Goal: Task Accomplishment & Management: Manage account settings

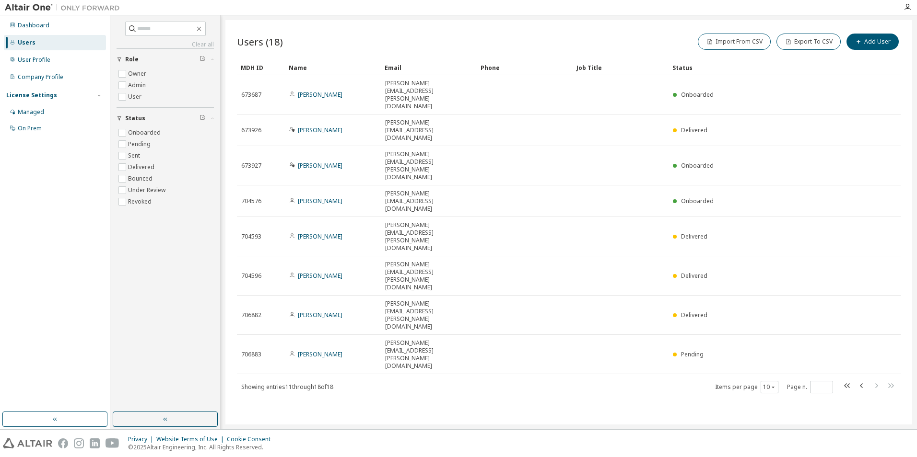
click at [371, 342] on div "Users (18) Import From CSV Export To CSV Add User Clear Load Save Save As Field…" at bounding box center [568, 222] width 686 height 405
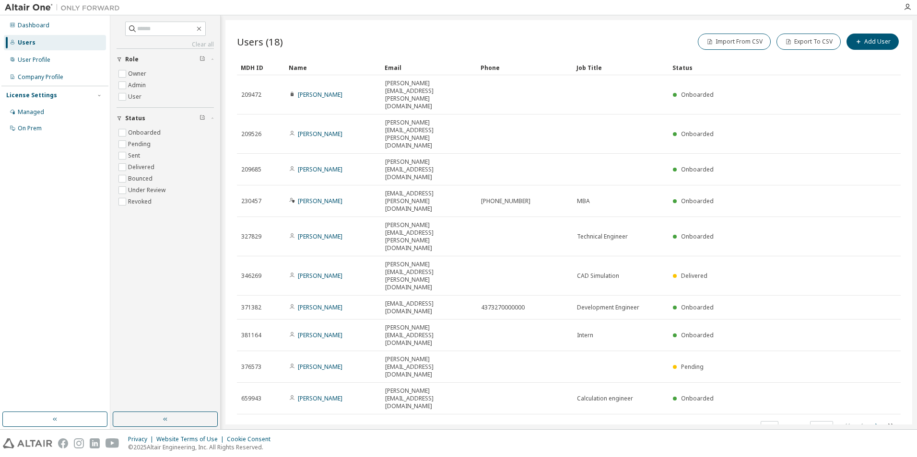
click at [874, 420] on icon "button" at bounding box center [876, 426] width 12 height 12
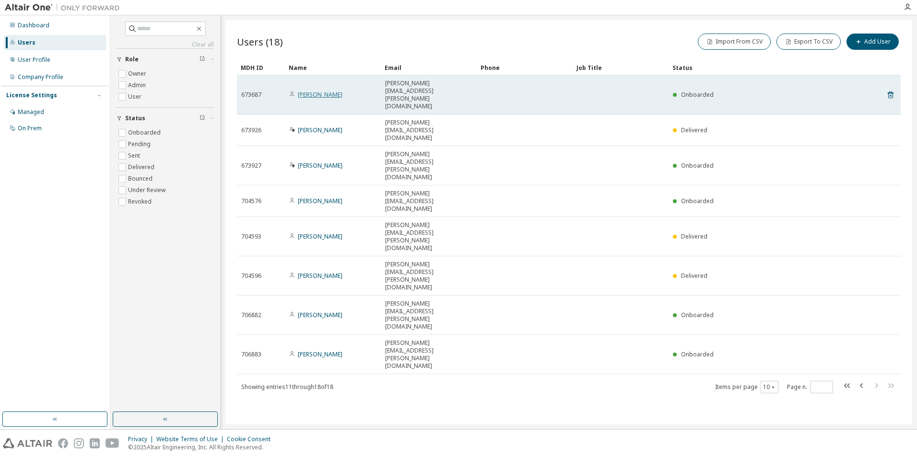
click at [326, 91] on link "[PERSON_NAME]" at bounding box center [320, 95] width 45 height 8
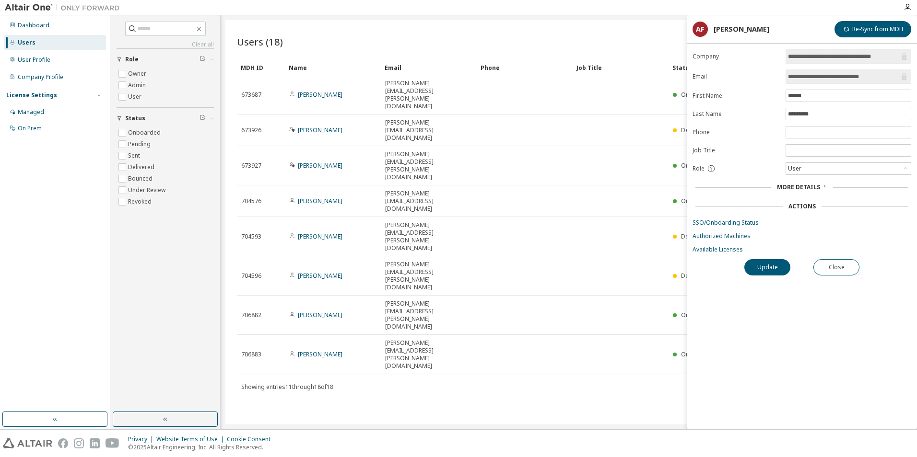
click at [811, 186] on span "More Details" at bounding box center [798, 187] width 43 height 8
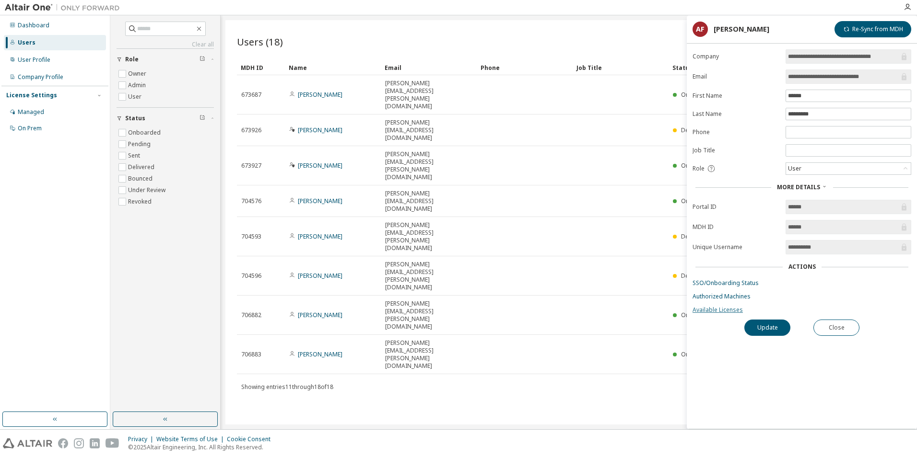
click at [712, 310] on link "Available Licenses" at bounding box center [801, 310] width 219 height 8
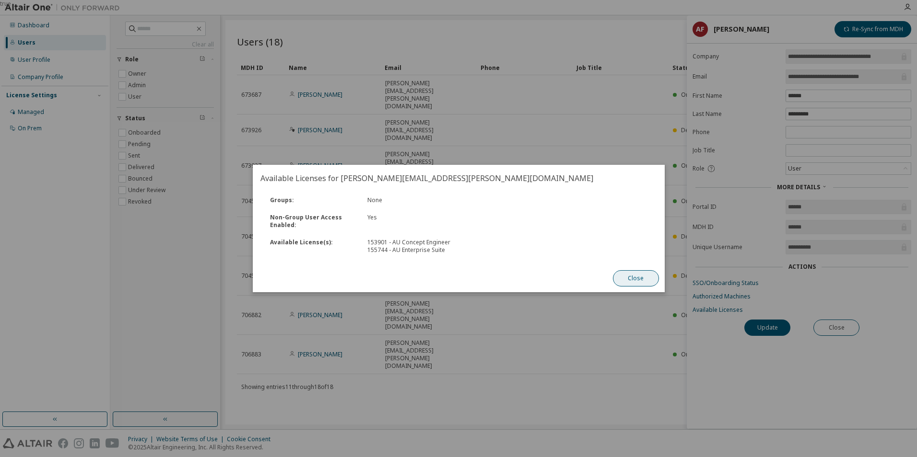
click at [643, 282] on button "Close" at bounding box center [635, 278] width 46 height 16
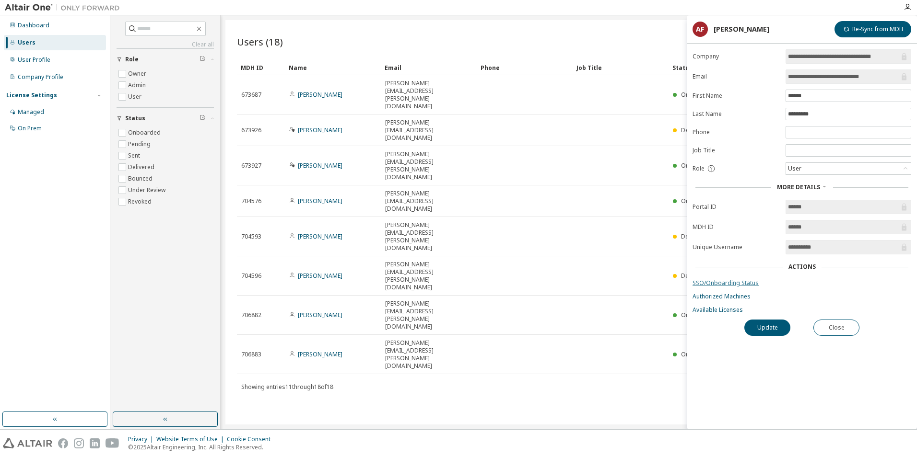
click at [720, 283] on link "SSO/Onboarding Status" at bounding box center [801, 283] width 219 height 8
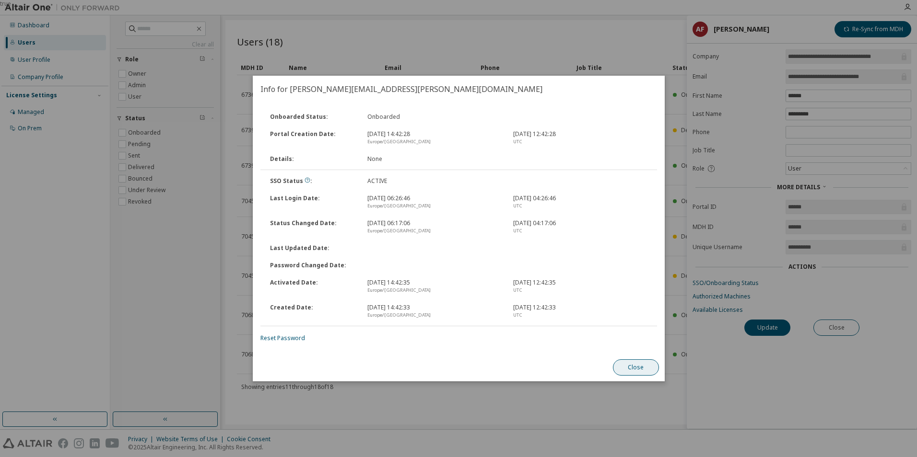
click at [647, 372] on button "Close" at bounding box center [635, 368] width 46 height 16
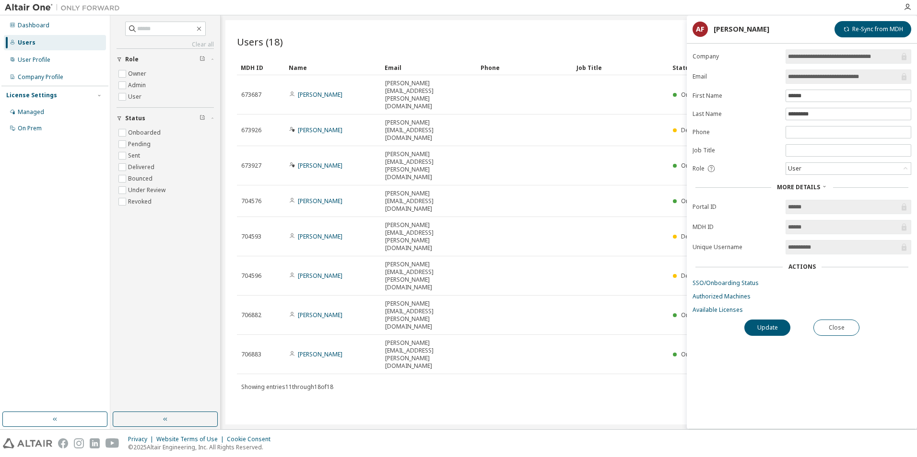
click at [505, 335] on div "Users (18) Import From CSV Export To CSV Add User Clear Load Save Save As Field…" at bounding box center [568, 222] width 686 height 405
click at [839, 327] on button "Close" at bounding box center [836, 328] width 46 height 16
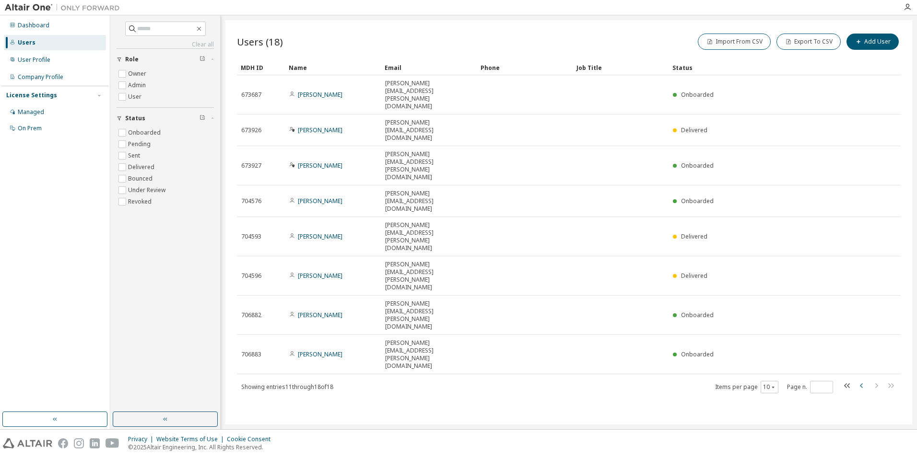
click at [859, 380] on icon "button" at bounding box center [862, 386] width 12 height 12
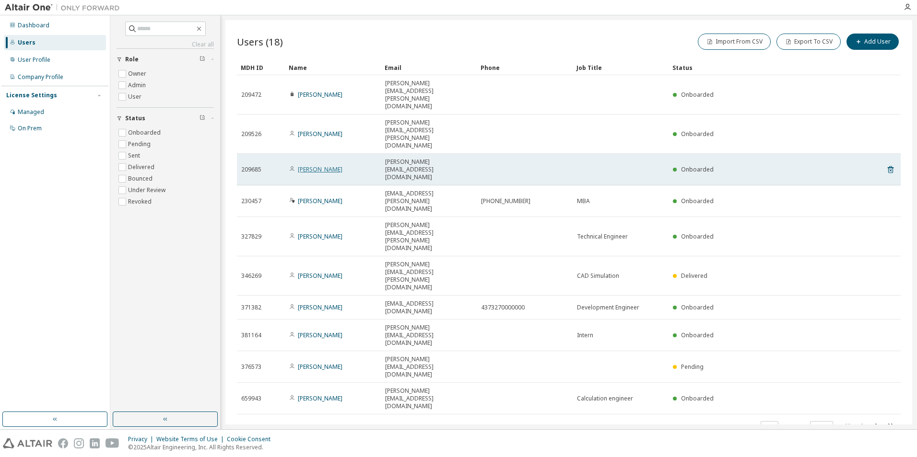
click at [333, 165] on link "Michael Krueckel" at bounding box center [320, 169] width 45 height 8
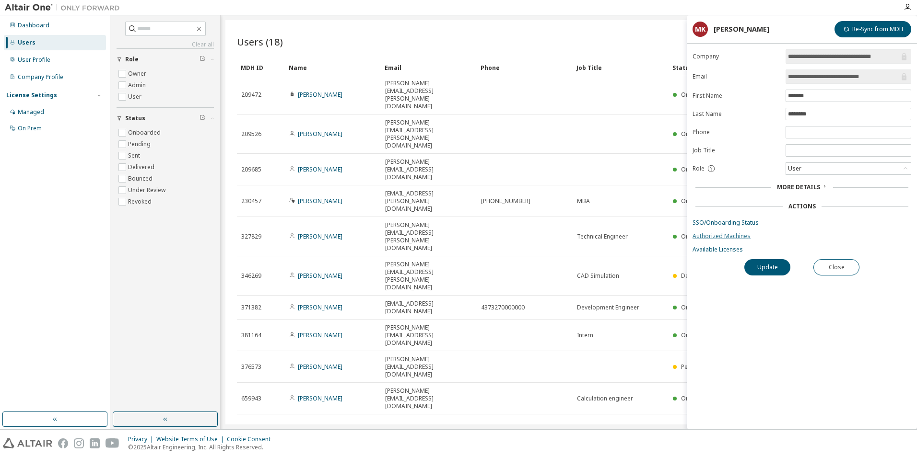
click at [710, 235] on link "Authorized Machines" at bounding box center [801, 236] width 219 height 8
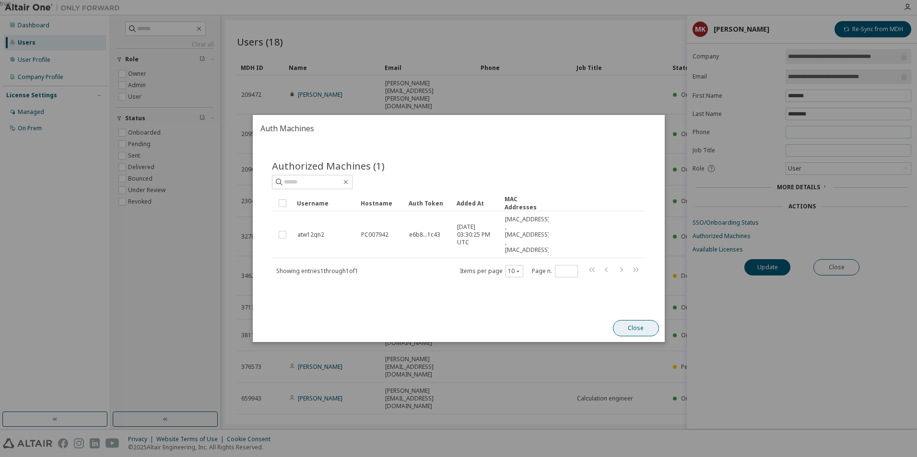
click at [639, 330] on button "Close" at bounding box center [635, 328] width 46 height 16
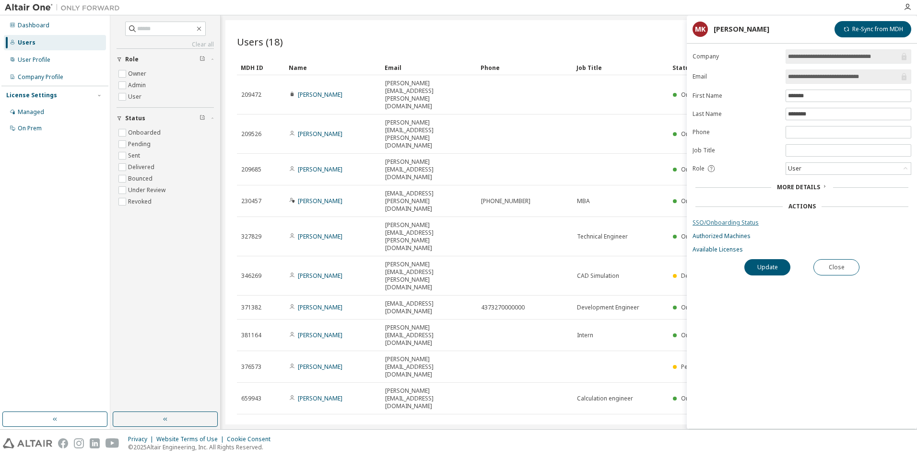
click at [721, 222] on link "SSO/Onboarding Status" at bounding box center [801, 223] width 219 height 8
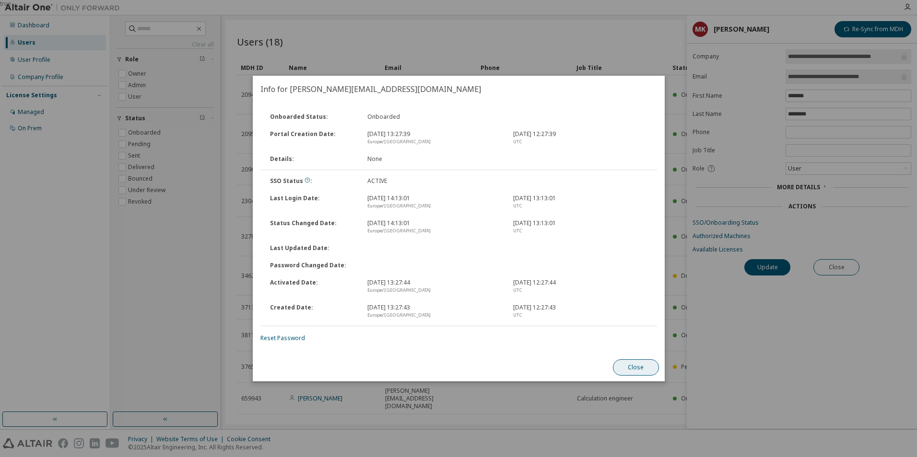
click at [640, 367] on button "Close" at bounding box center [635, 368] width 46 height 16
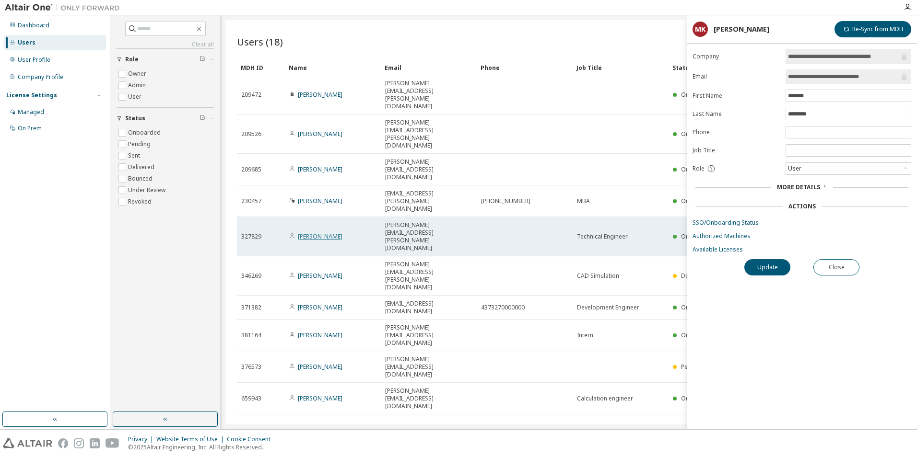
click at [315, 232] on link "Felix Scheiter" at bounding box center [320, 236] width 45 height 8
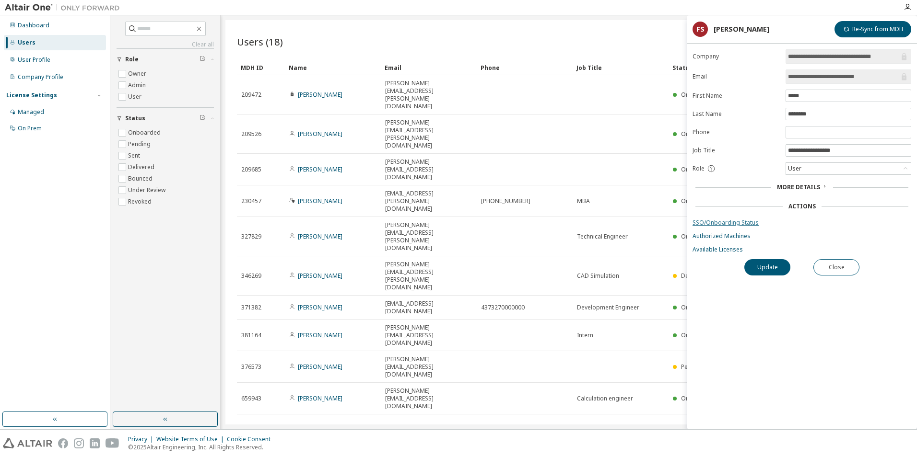
click at [721, 219] on link "SSO/Onboarding Status" at bounding box center [801, 223] width 219 height 8
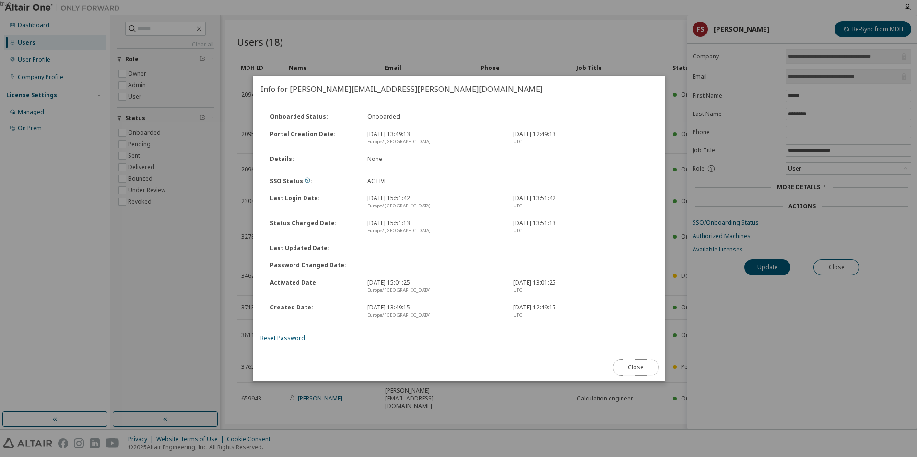
click at [641, 368] on button "Close" at bounding box center [635, 368] width 46 height 16
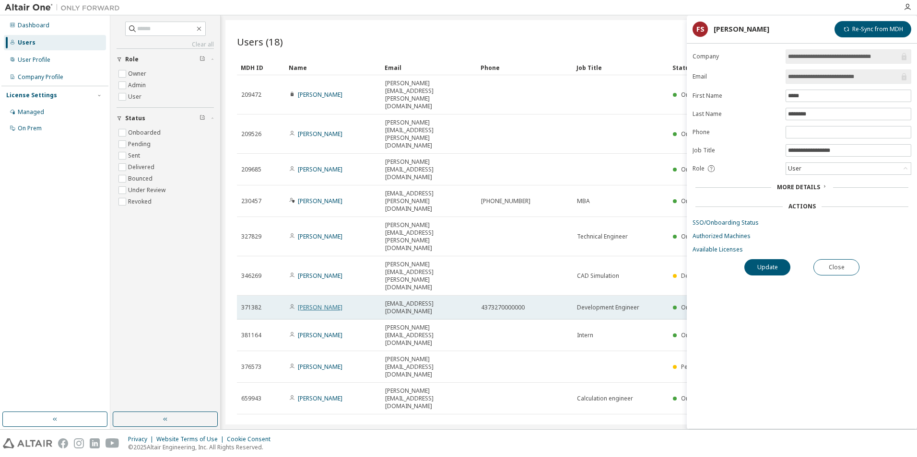
click at [311, 303] on link "Amir Isic" at bounding box center [320, 307] width 45 height 8
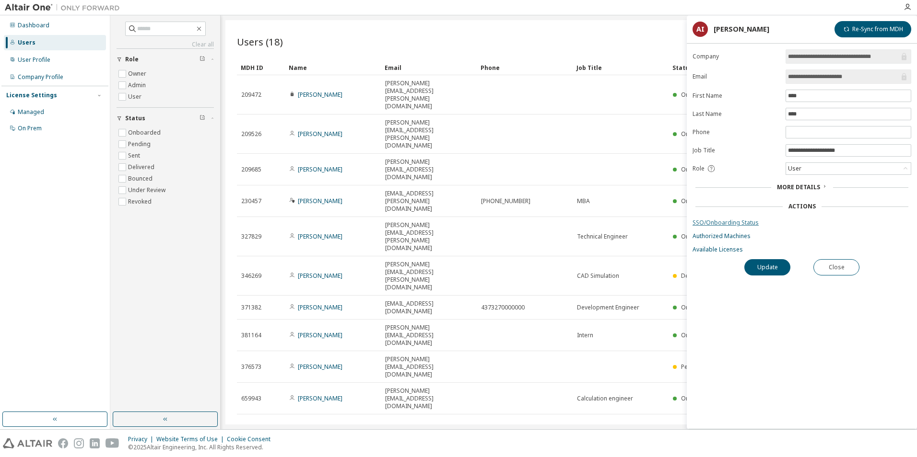
click at [731, 225] on link "SSO/Onboarding Status" at bounding box center [801, 223] width 219 height 8
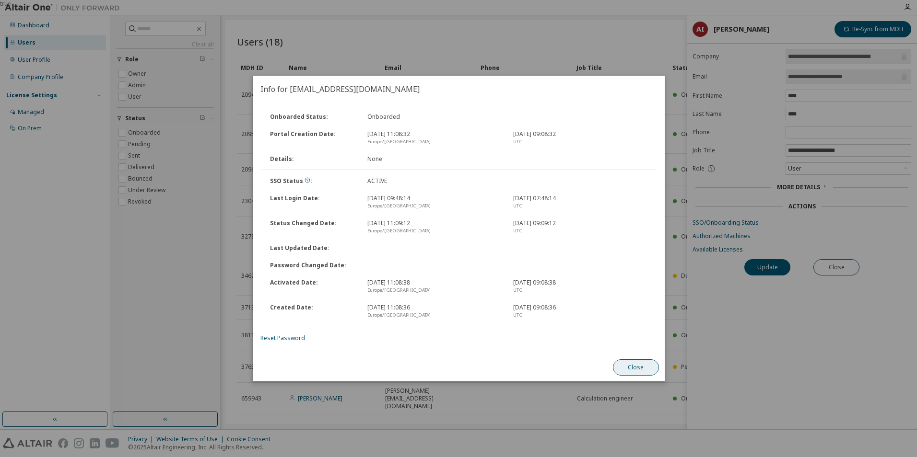
click at [642, 367] on button "Close" at bounding box center [635, 368] width 46 height 16
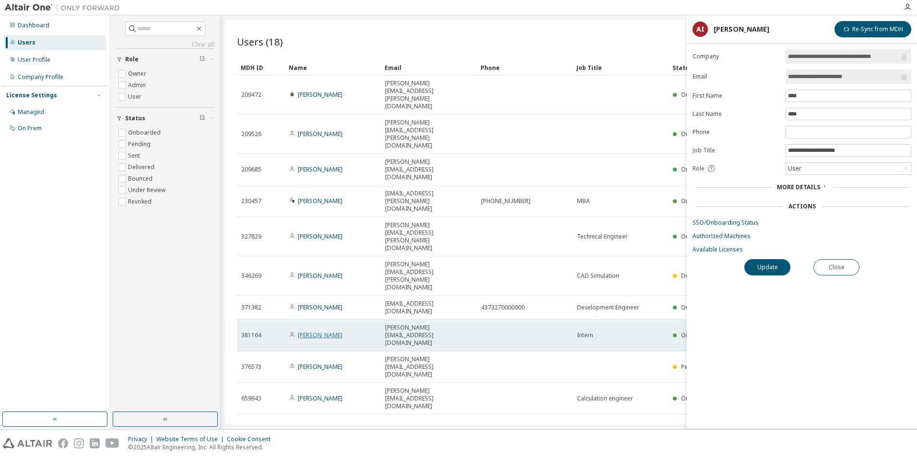
click at [328, 331] on link "Patrick Laggner" at bounding box center [320, 335] width 45 height 8
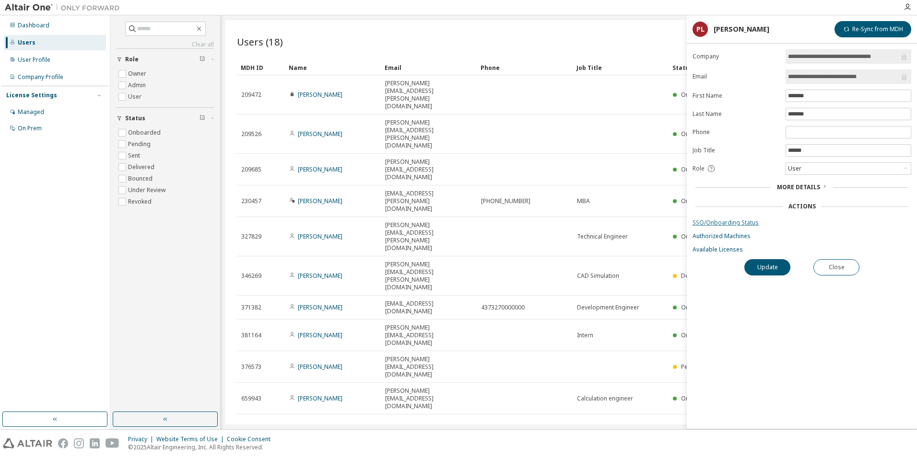
click at [721, 221] on link "SSO/Onboarding Status" at bounding box center [801, 223] width 219 height 8
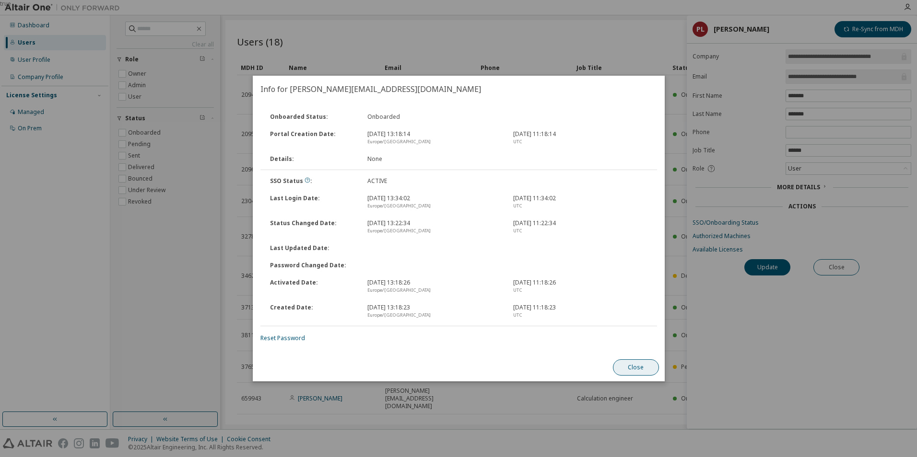
click at [651, 367] on button "Close" at bounding box center [635, 368] width 46 height 16
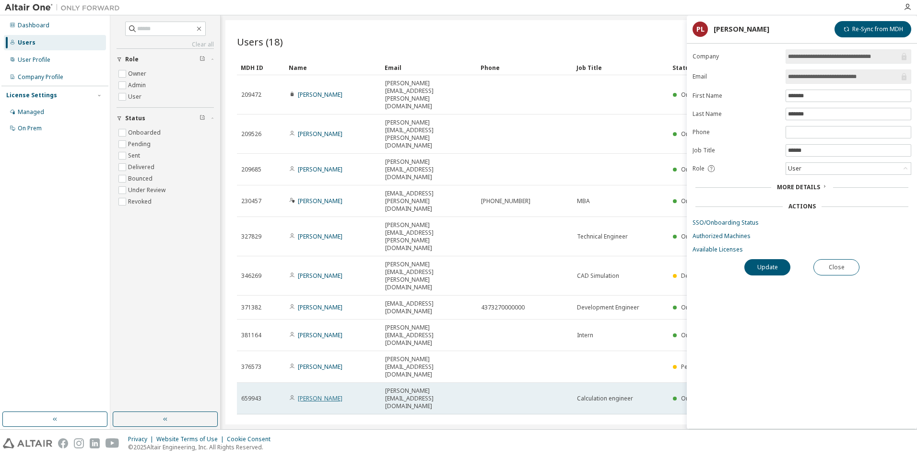
click at [329, 395] on link "Michael Huettmannsberger" at bounding box center [320, 399] width 45 height 8
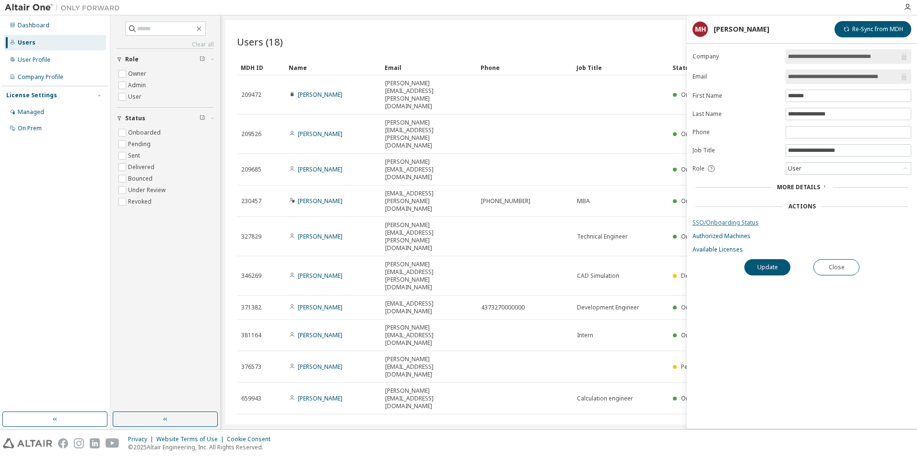
click at [720, 224] on link "SSO/Onboarding Status" at bounding box center [801, 223] width 219 height 8
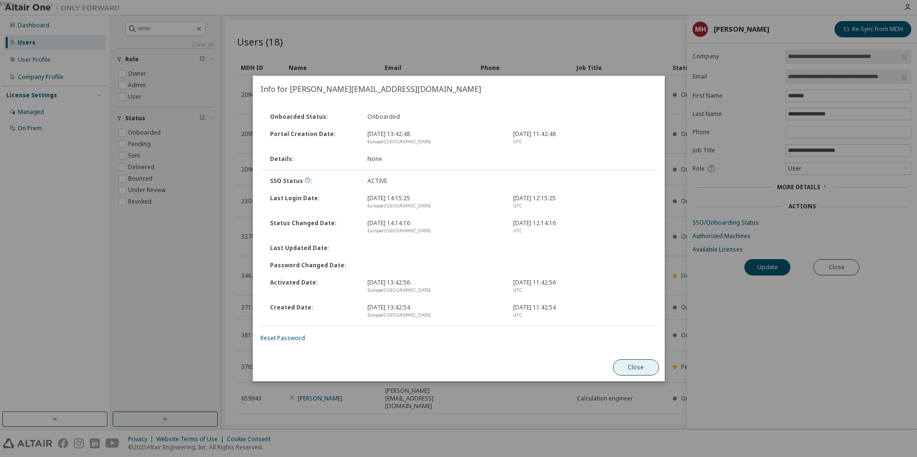
click at [634, 365] on button "Close" at bounding box center [635, 368] width 46 height 16
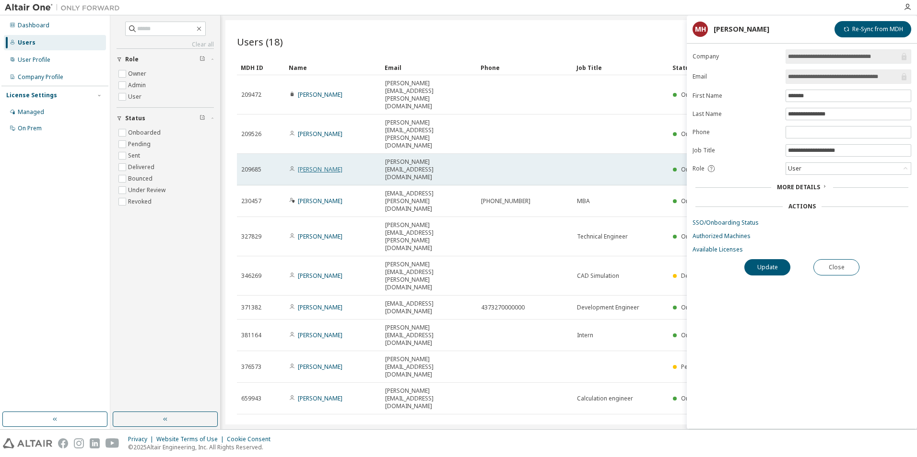
click at [319, 165] on link "Michael Krueckel" at bounding box center [320, 169] width 45 height 8
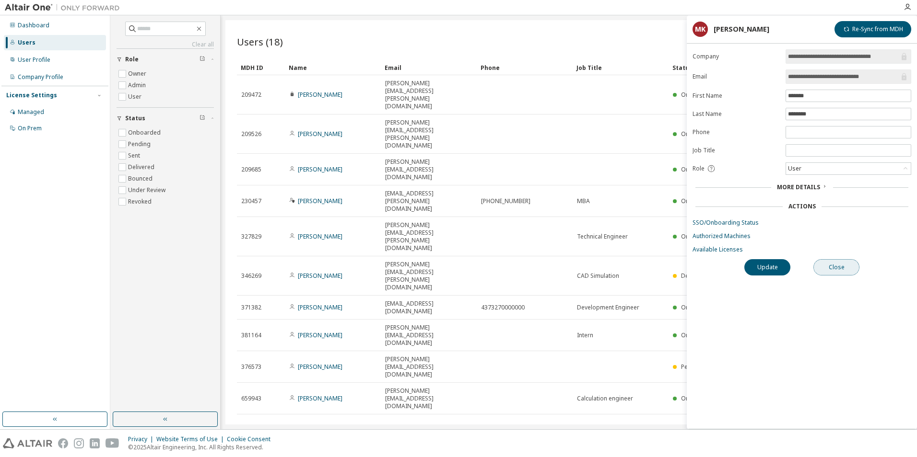
click at [840, 267] on button "Close" at bounding box center [836, 267] width 46 height 16
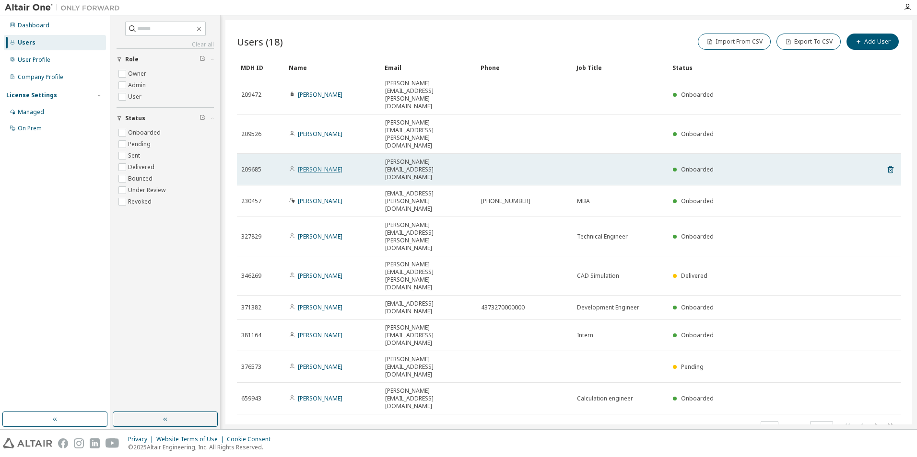
click at [315, 165] on link "Michael Krueckel" at bounding box center [320, 169] width 45 height 8
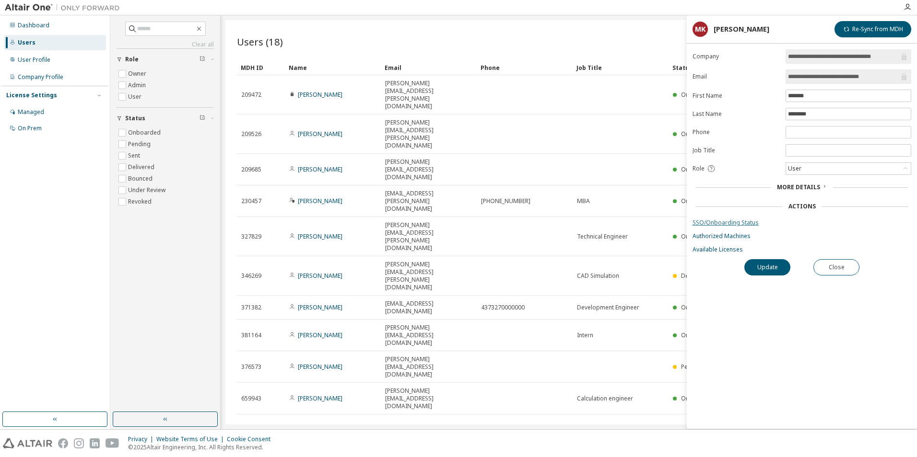
click at [726, 222] on link "SSO/Onboarding Status" at bounding box center [801, 223] width 219 height 8
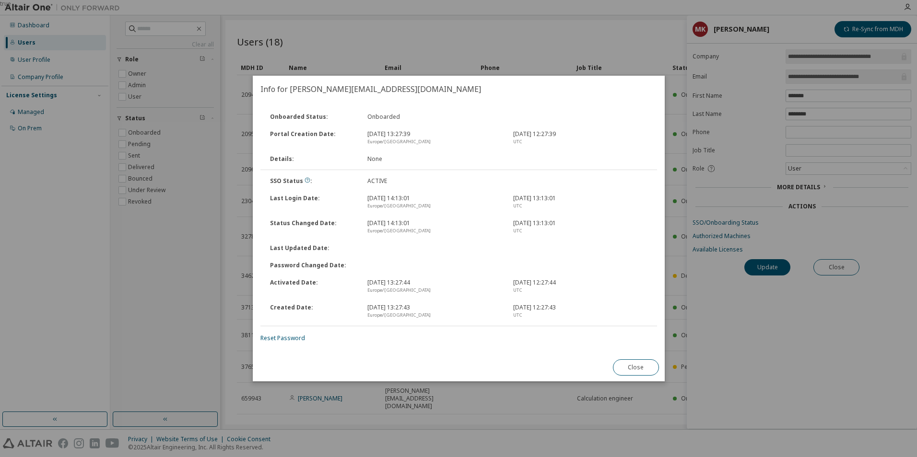
click at [633, 367] on button "Close" at bounding box center [635, 368] width 46 height 16
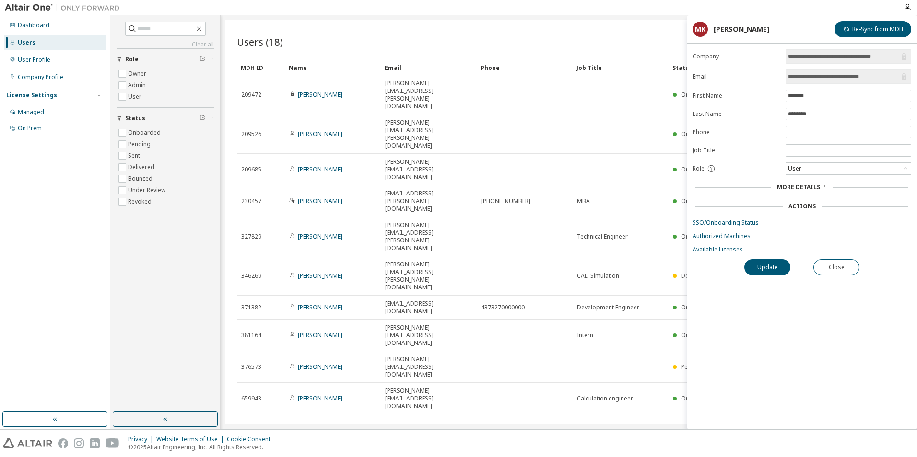
click at [809, 184] on span "More Details" at bounding box center [798, 187] width 43 height 8
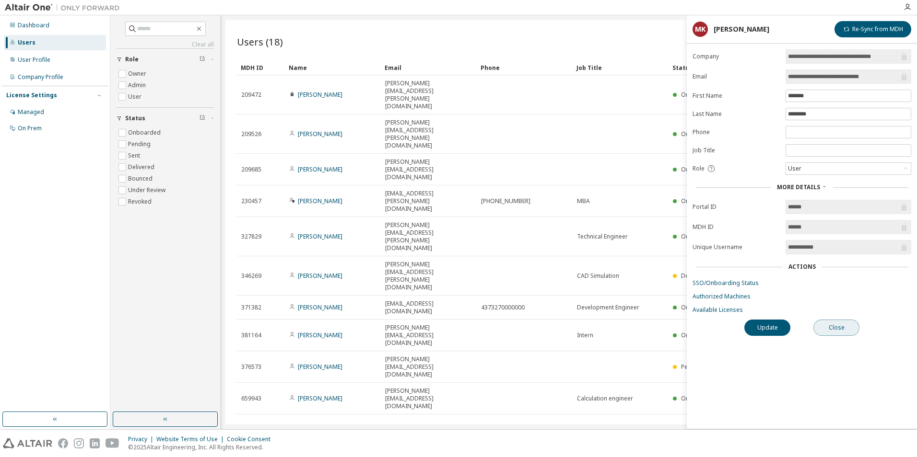
click at [837, 325] on button "Close" at bounding box center [836, 328] width 46 height 16
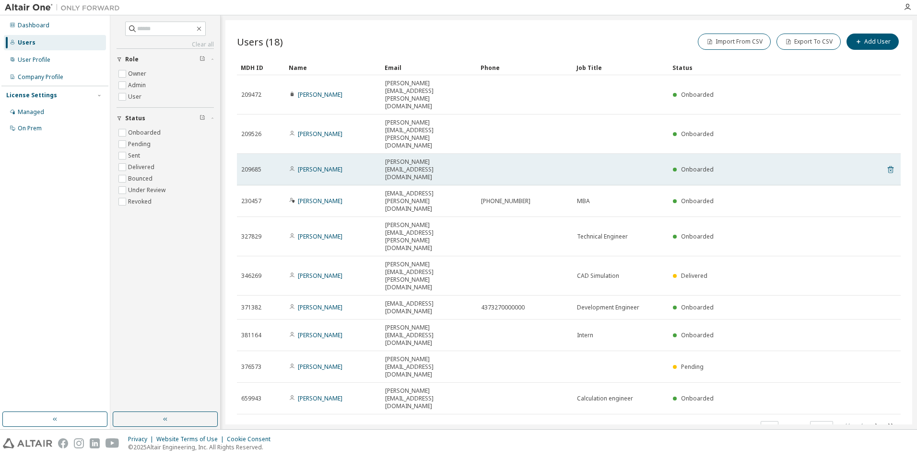
click at [889, 164] on icon at bounding box center [890, 170] width 9 height 12
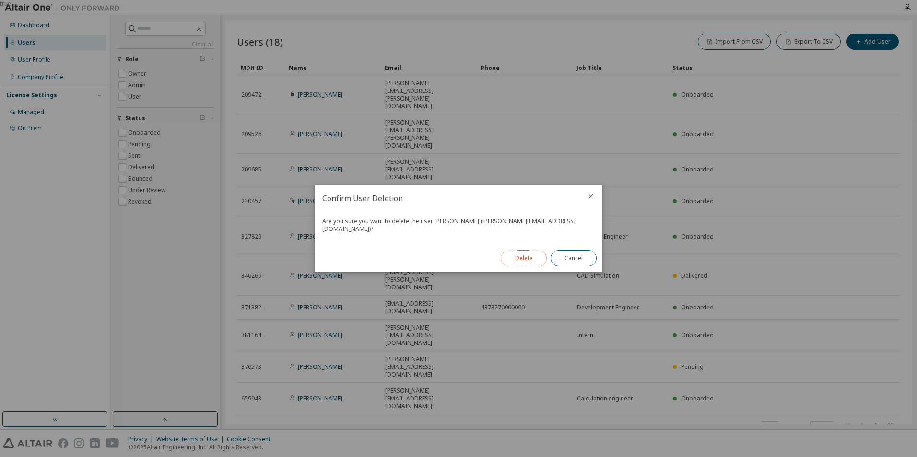
click at [519, 255] on button "Delete" at bounding box center [523, 258] width 46 height 16
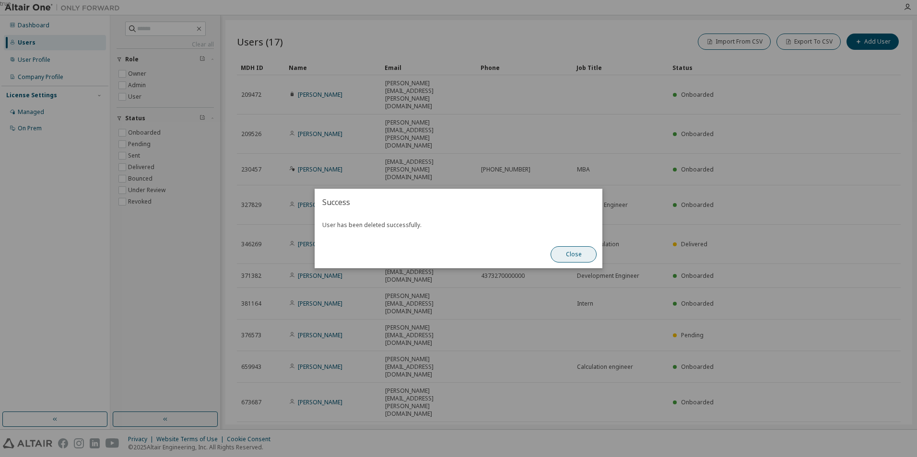
click at [577, 256] on button "Close" at bounding box center [573, 254] width 46 height 16
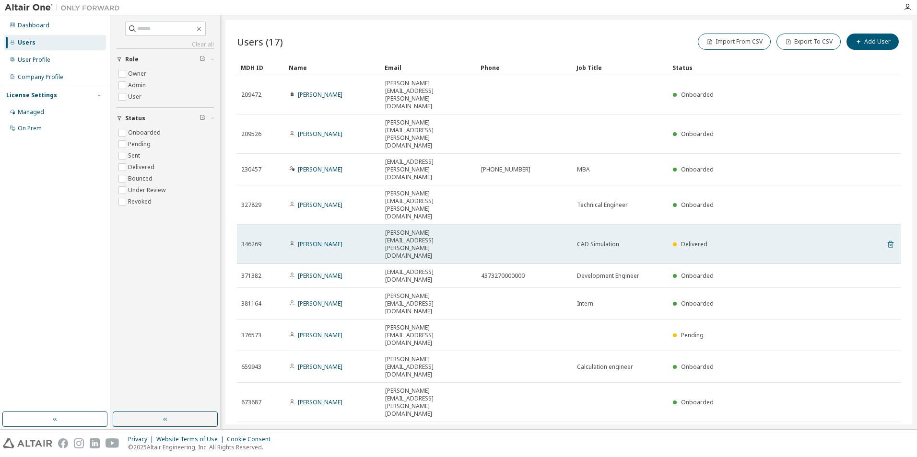
click at [890, 241] on icon at bounding box center [890, 244] width 6 height 7
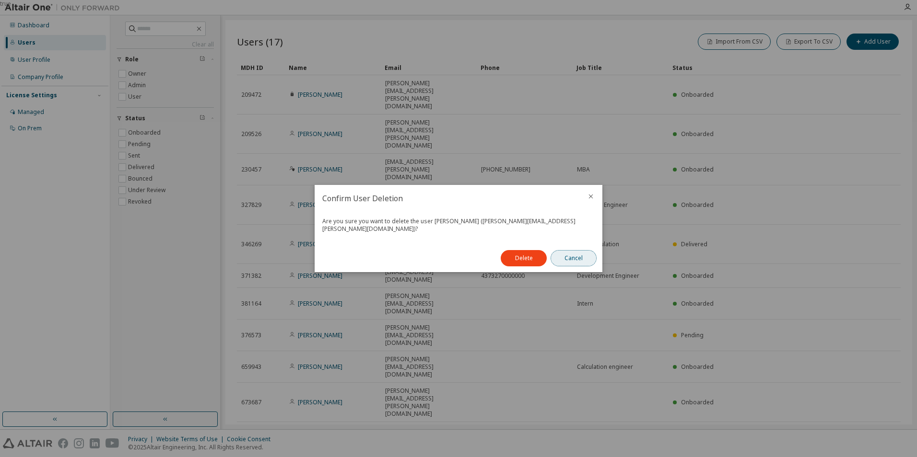
click at [587, 255] on button "Cancel" at bounding box center [573, 258] width 46 height 16
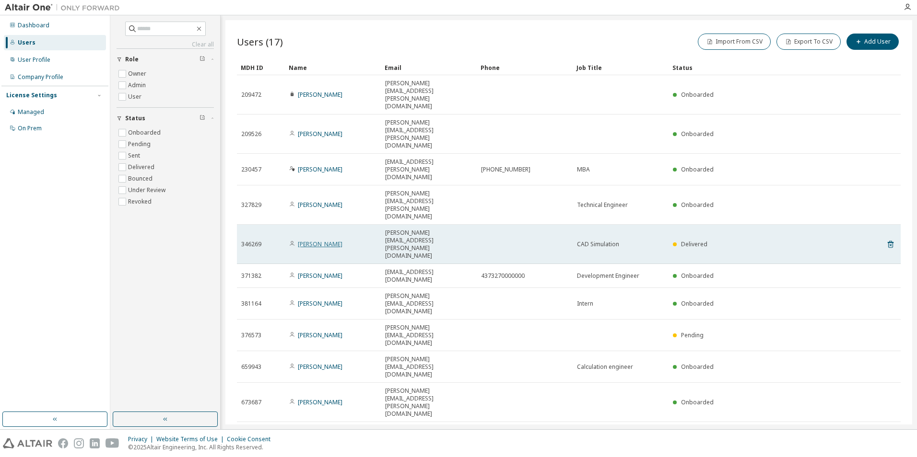
click at [308, 240] on link "Lukas Stigler" at bounding box center [320, 244] width 45 height 8
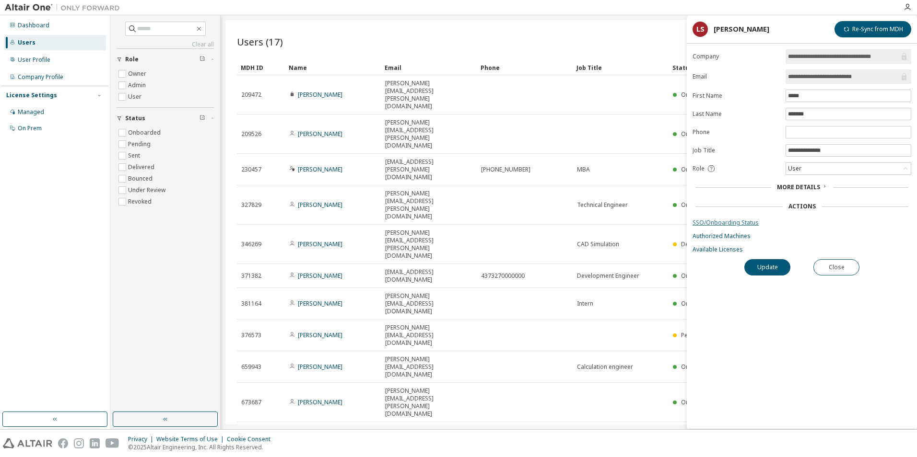
click at [702, 221] on link "SSO/Onboarding Status" at bounding box center [801, 223] width 219 height 8
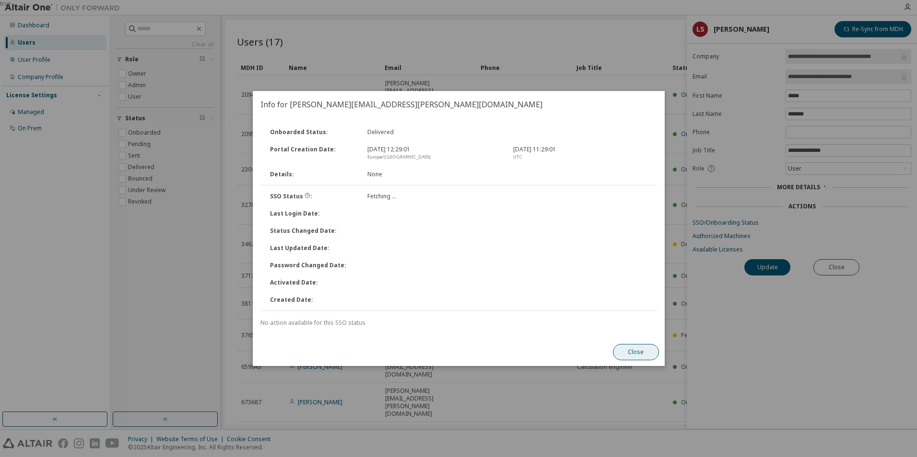
click at [646, 354] on button "Close" at bounding box center [635, 352] width 46 height 16
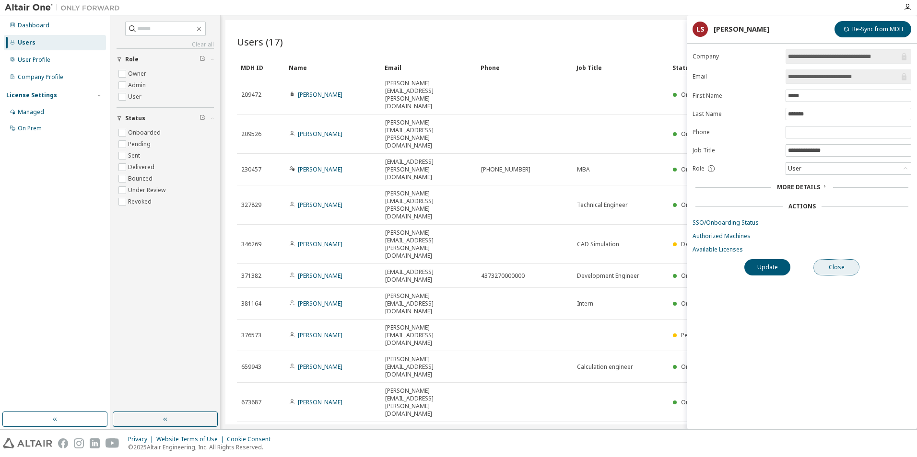
click at [827, 267] on button "Close" at bounding box center [836, 267] width 46 height 16
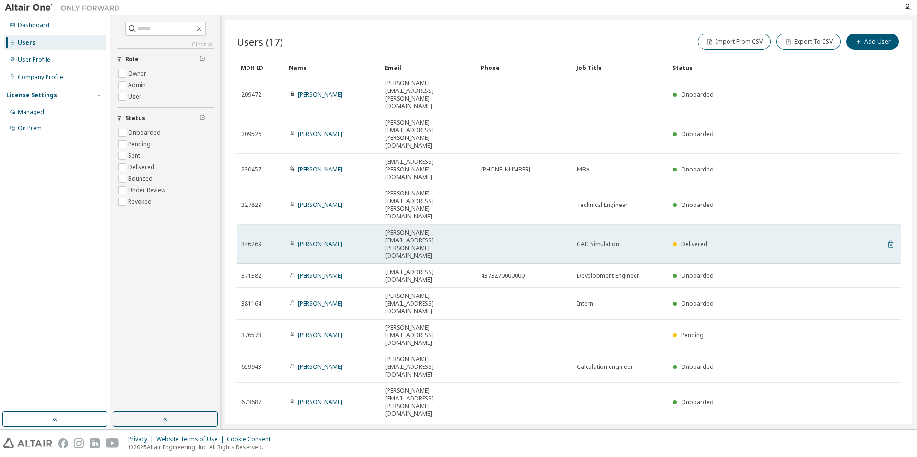
click at [889, 239] on icon at bounding box center [890, 245] width 9 height 12
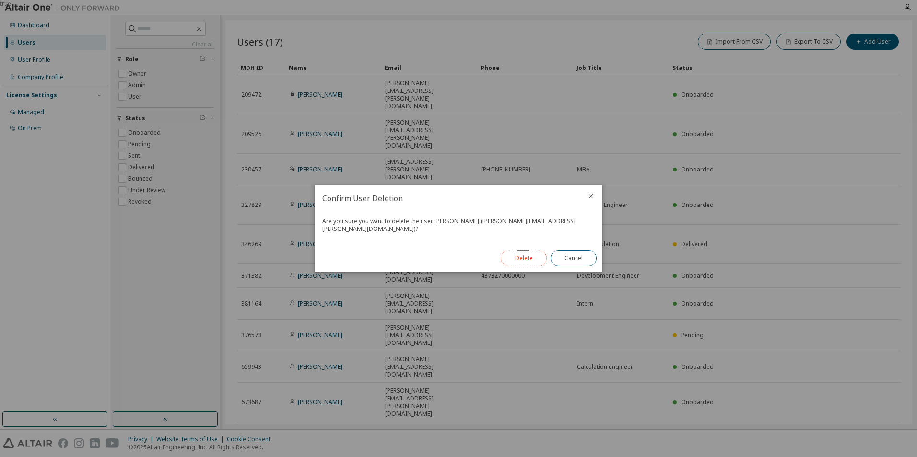
click at [519, 253] on button "Delete" at bounding box center [523, 258] width 46 height 16
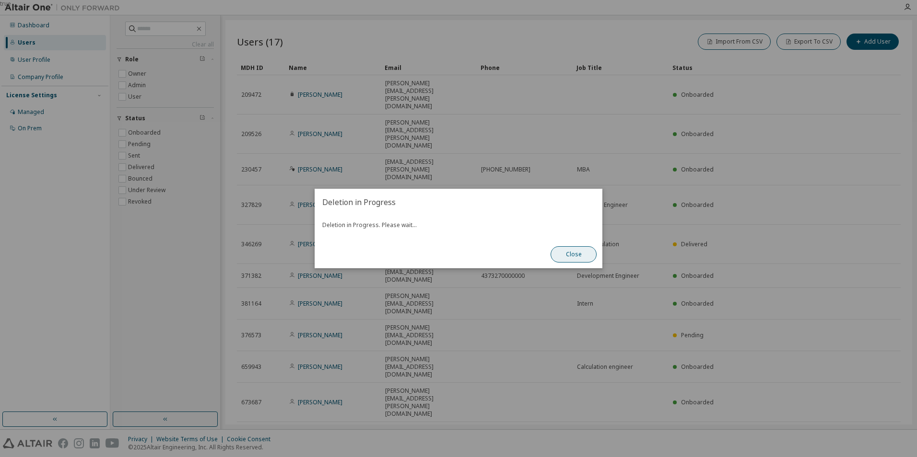
click at [569, 254] on button "Close" at bounding box center [573, 254] width 46 height 16
click at [573, 254] on button "Close" at bounding box center [573, 254] width 46 height 16
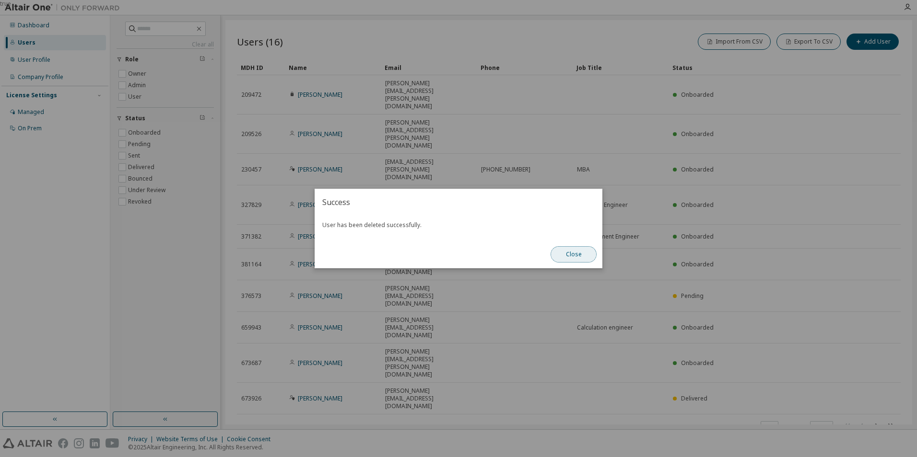
click at [570, 256] on button "Close" at bounding box center [573, 254] width 46 height 16
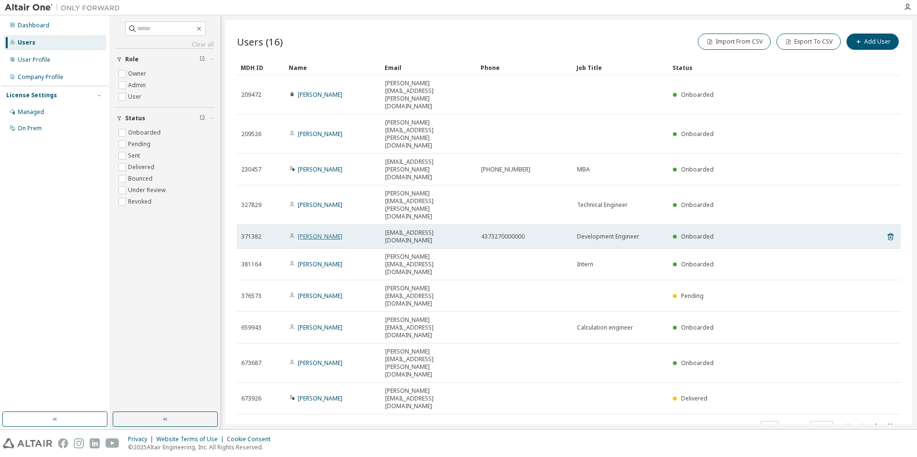
click at [312, 232] on link "Amir Isic" at bounding box center [320, 236] width 45 height 8
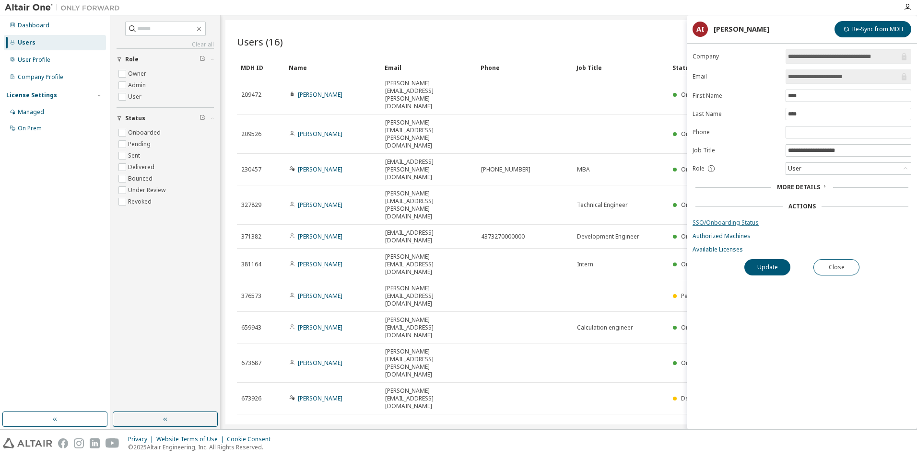
click at [728, 220] on link "SSO/Onboarding Status" at bounding box center [801, 223] width 219 height 8
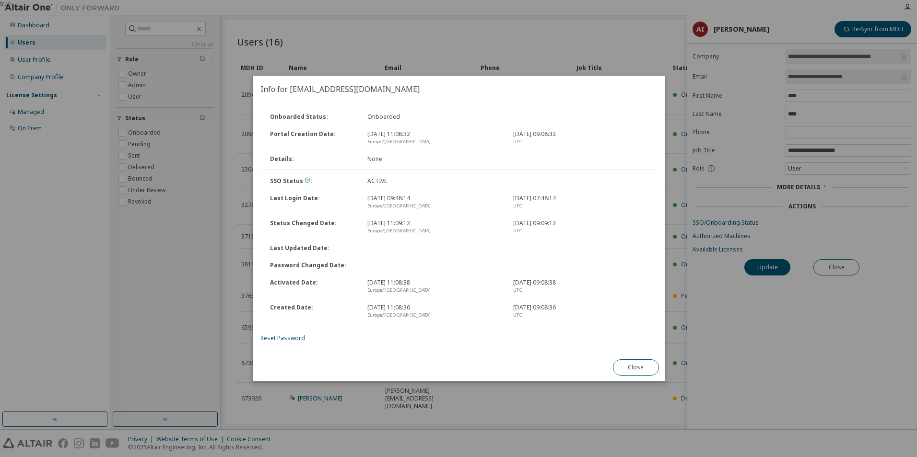
click at [640, 370] on button "Close" at bounding box center [635, 368] width 46 height 16
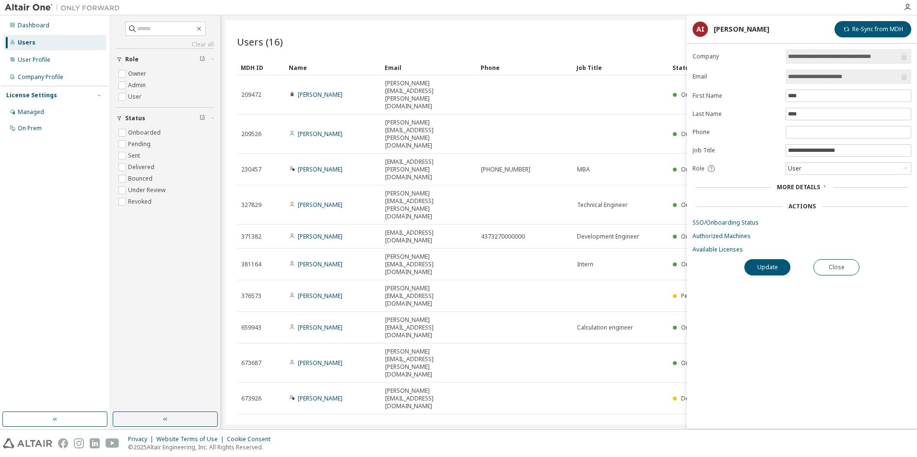
click at [446, 323] on div "Users (16) Import From CSV Export To CSV Add User Clear Load Save Save As Field…" at bounding box center [568, 222] width 686 height 405
click at [837, 266] on button "Close" at bounding box center [836, 267] width 46 height 16
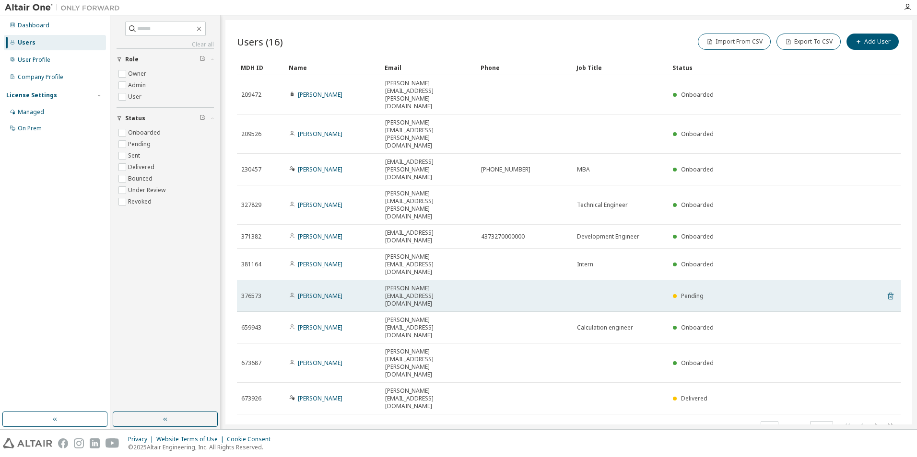
click at [890, 296] on icon at bounding box center [890, 297] width 2 height 2
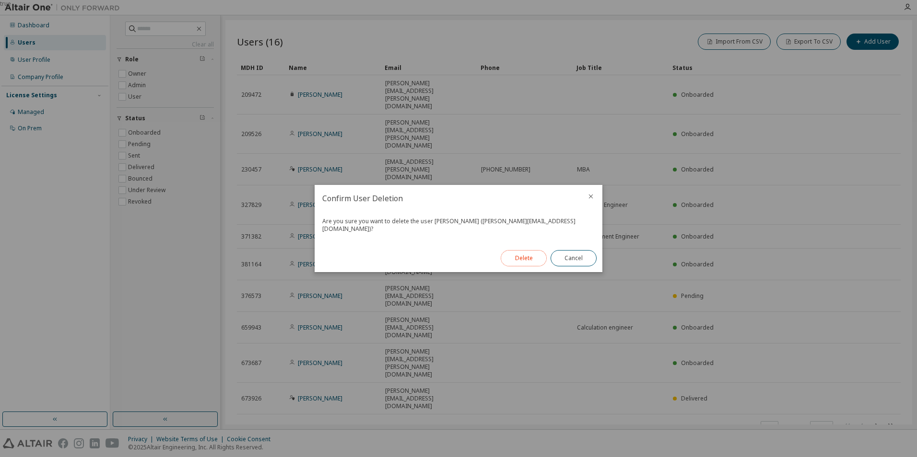
click at [526, 252] on button "Delete" at bounding box center [523, 258] width 46 height 16
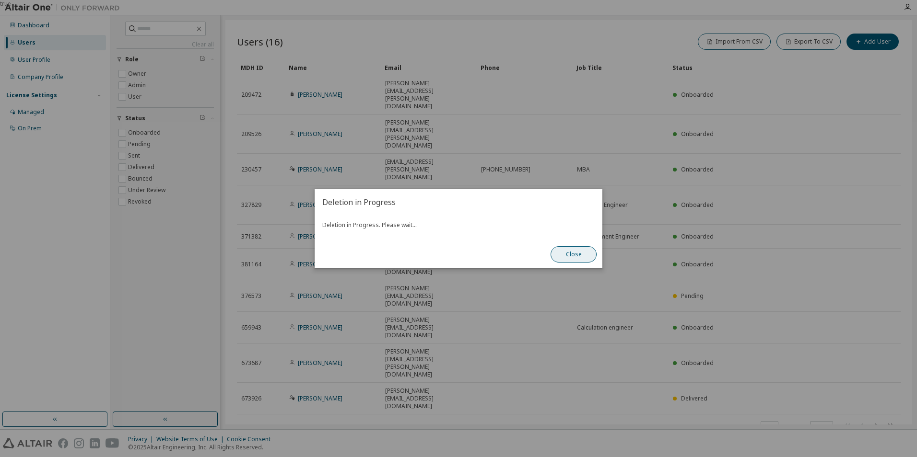
click at [581, 253] on button "Close" at bounding box center [573, 254] width 46 height 16
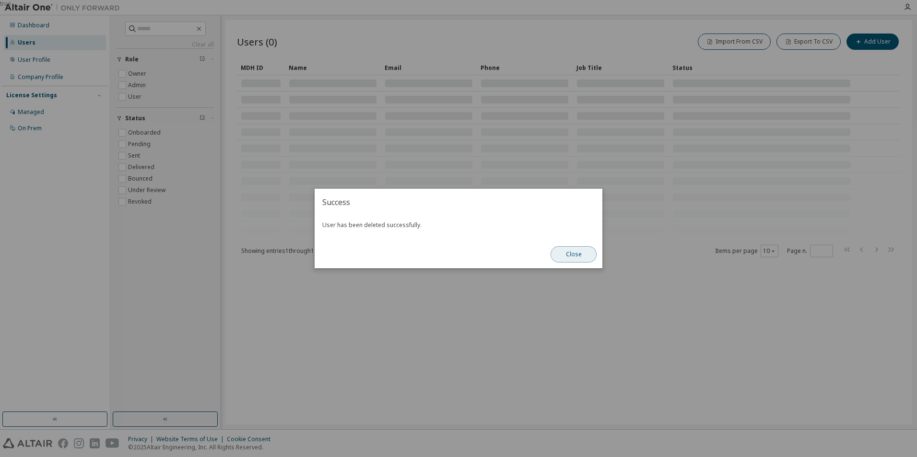
click at [579, 253] on button "Close" at bounding box center [573, 254] width 46 height 16
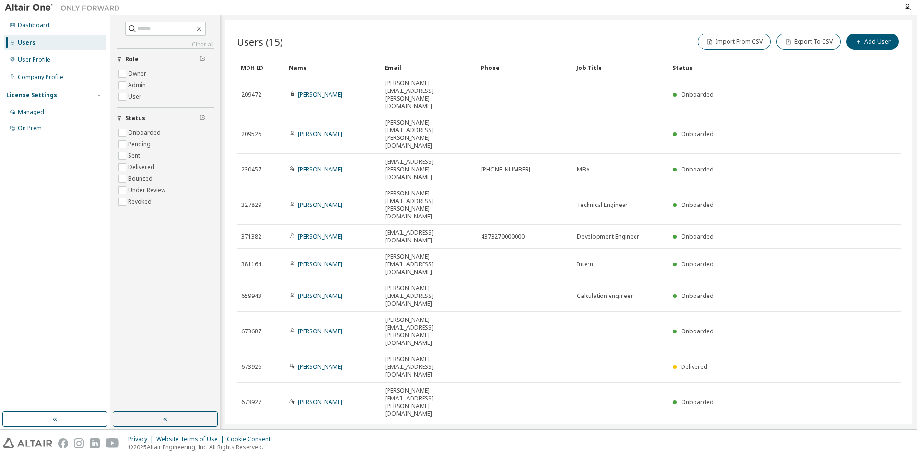
click at [875, 428] on icon "button" at bounding box center [876, 434] width 12 height 12
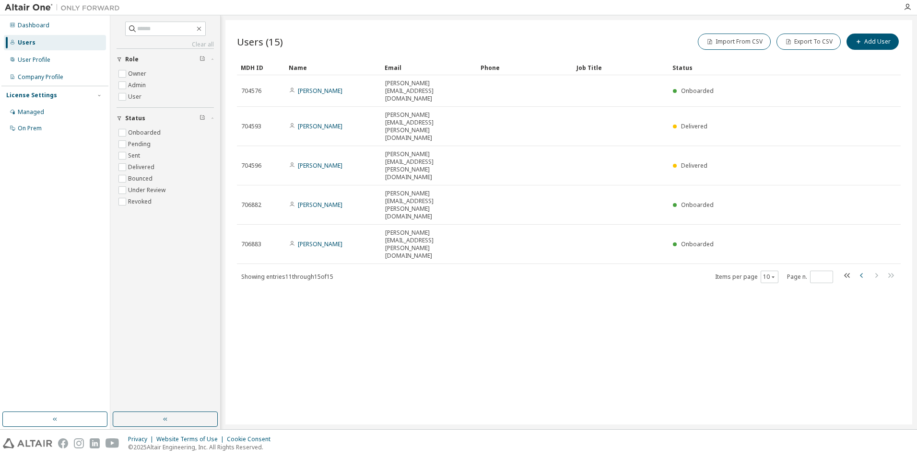
click at [860, 270] on icon "button" at bounding box center [862, 276] width 12 height 12
type input "*"
